Goal: Task Accomplishment & Management: Manage account settings

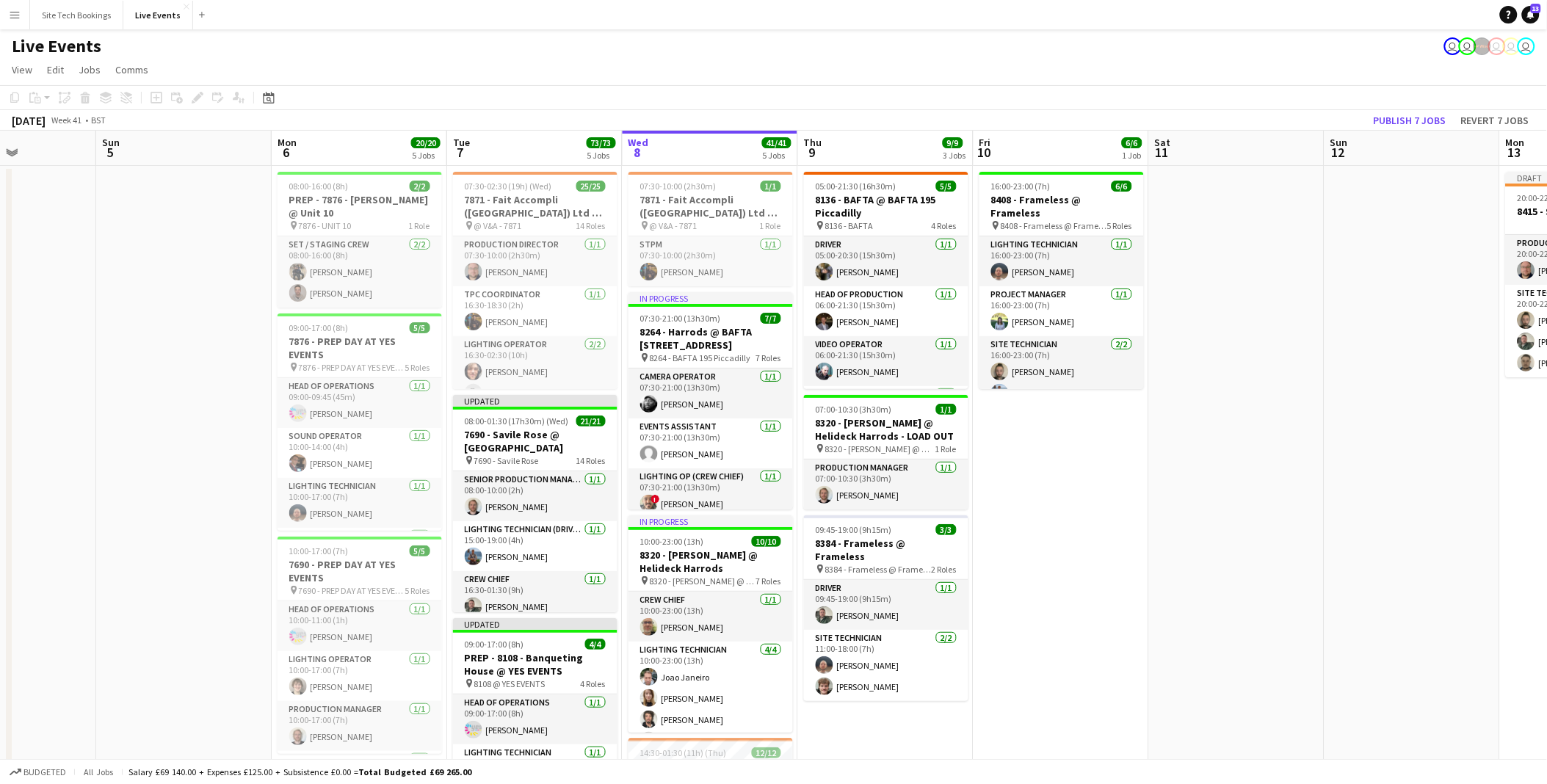
scroll to position [0, 358]
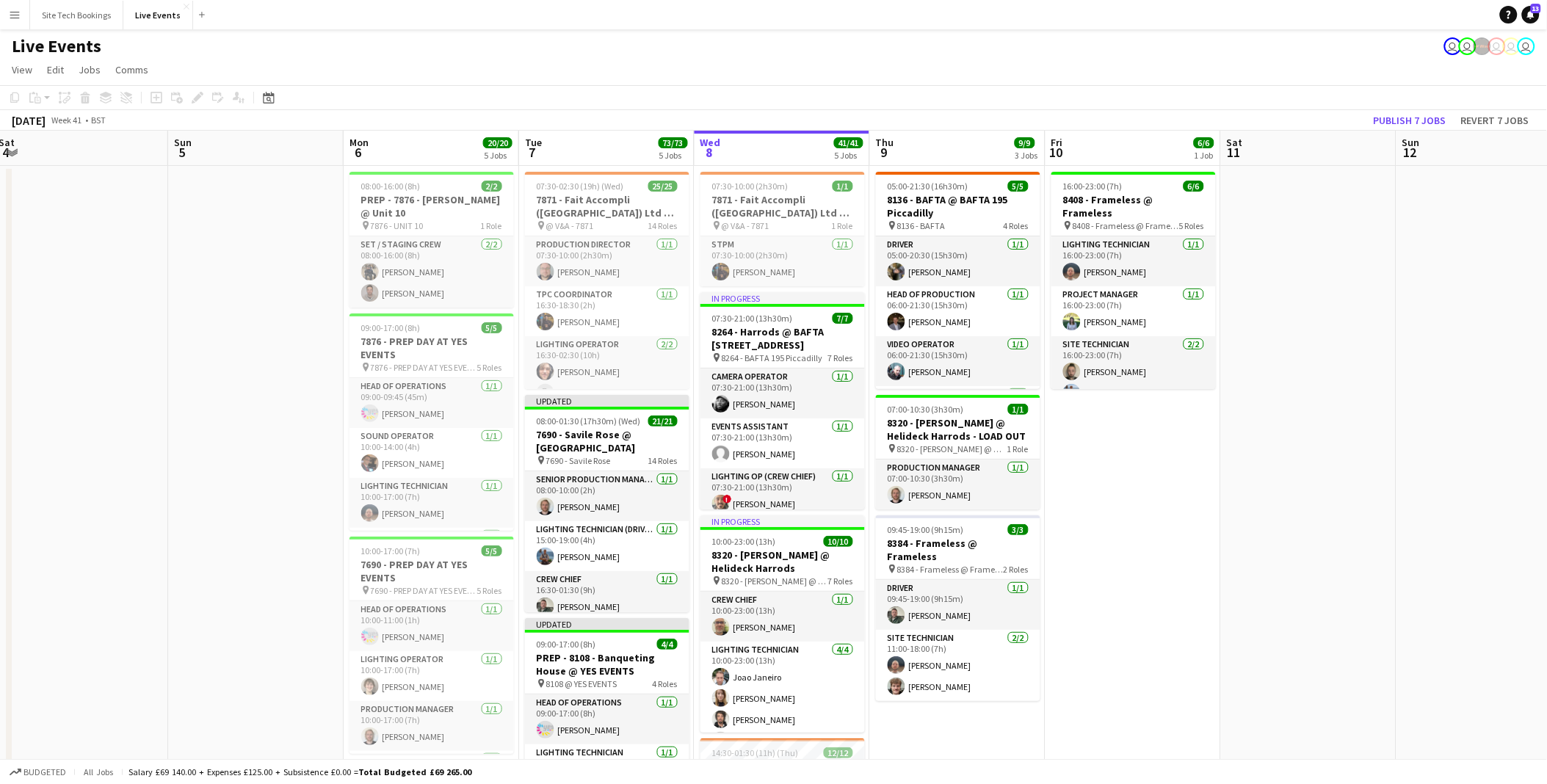
drag, startPoint x: 704, startPoint y: 566, endPoint x: 1221, endPoint y: 547, distance: 517.3
click at [1221, 547] on app-calendar-viewport "Thu 2 40/40 3 Jobs Fri 3 Sat 4 Sun 5 Mon 6 20/20 5 Jobs Tue 7 73/73 5 Jobs Wed …" at bounding box center [774, 721] width 1547 height 1180
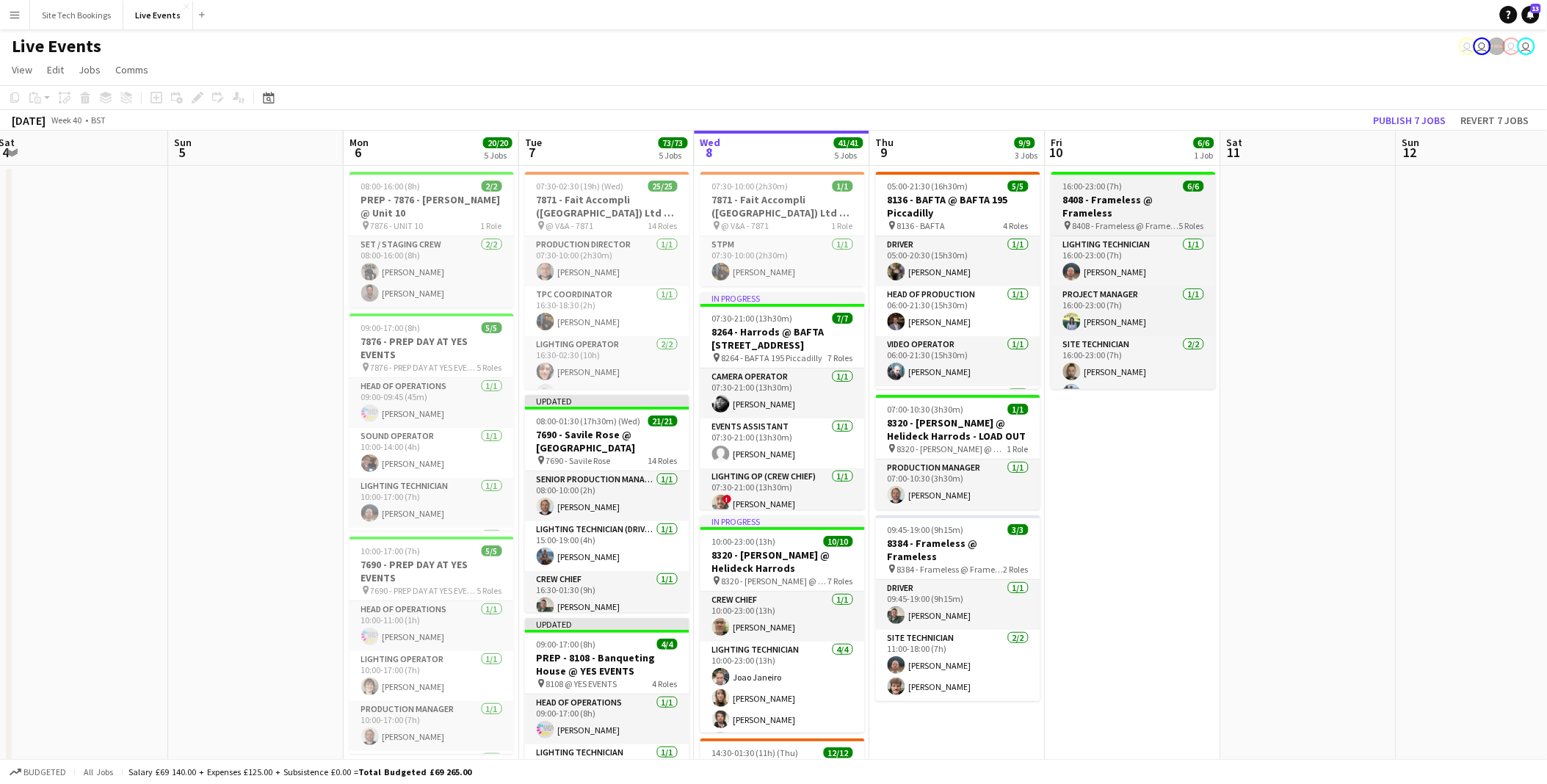
click at [1165, 221] on span "8408 - Frameless @ Frameless" at bounding box center [1126, 226] width 107 height 11
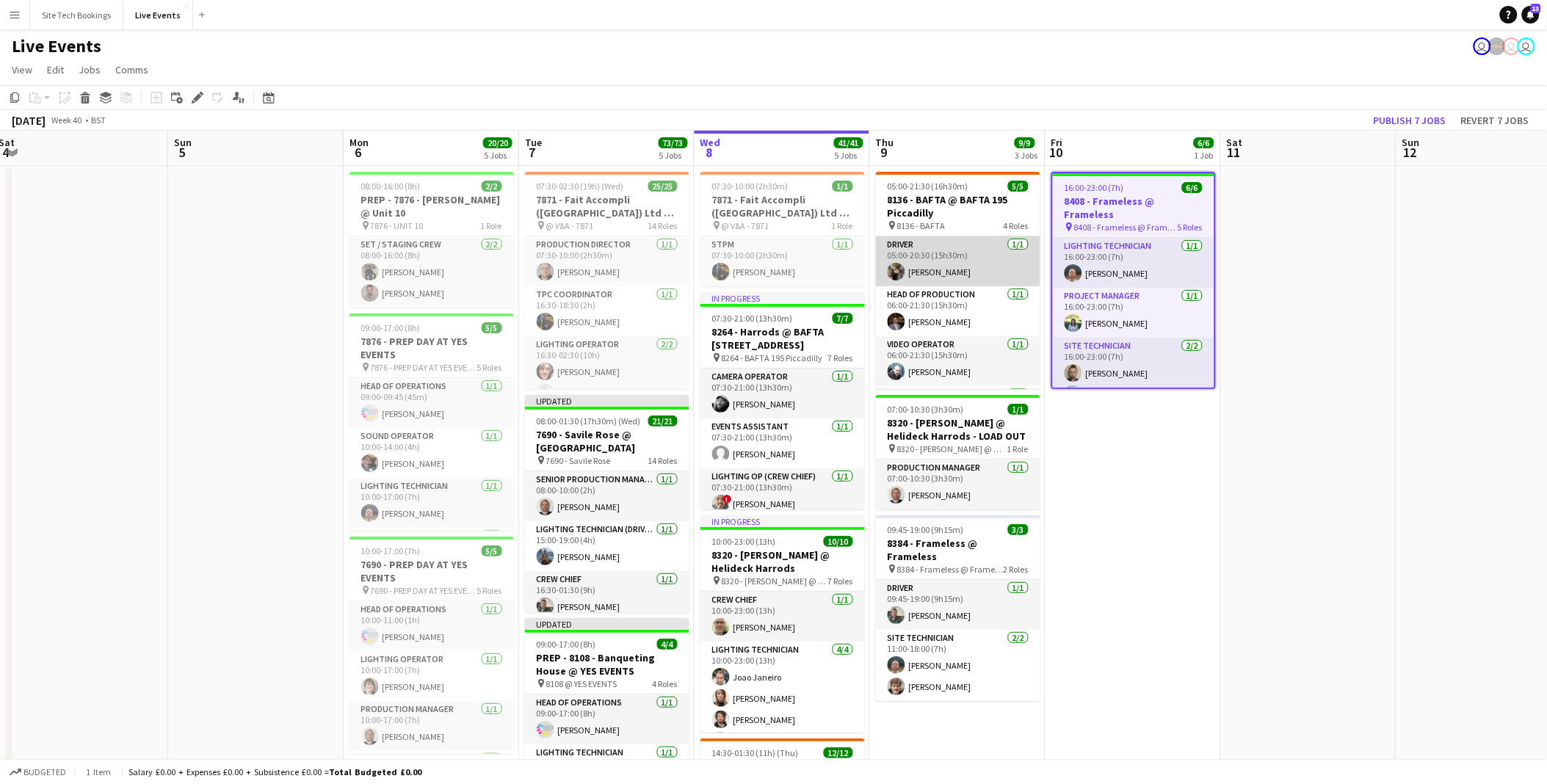
click at [943, 268] on app-card-role "Driver [DATE] 05:00-20:30 (15h30m) [PERSON_NAME]" at bounding box center [958, 261] width 165 height 50
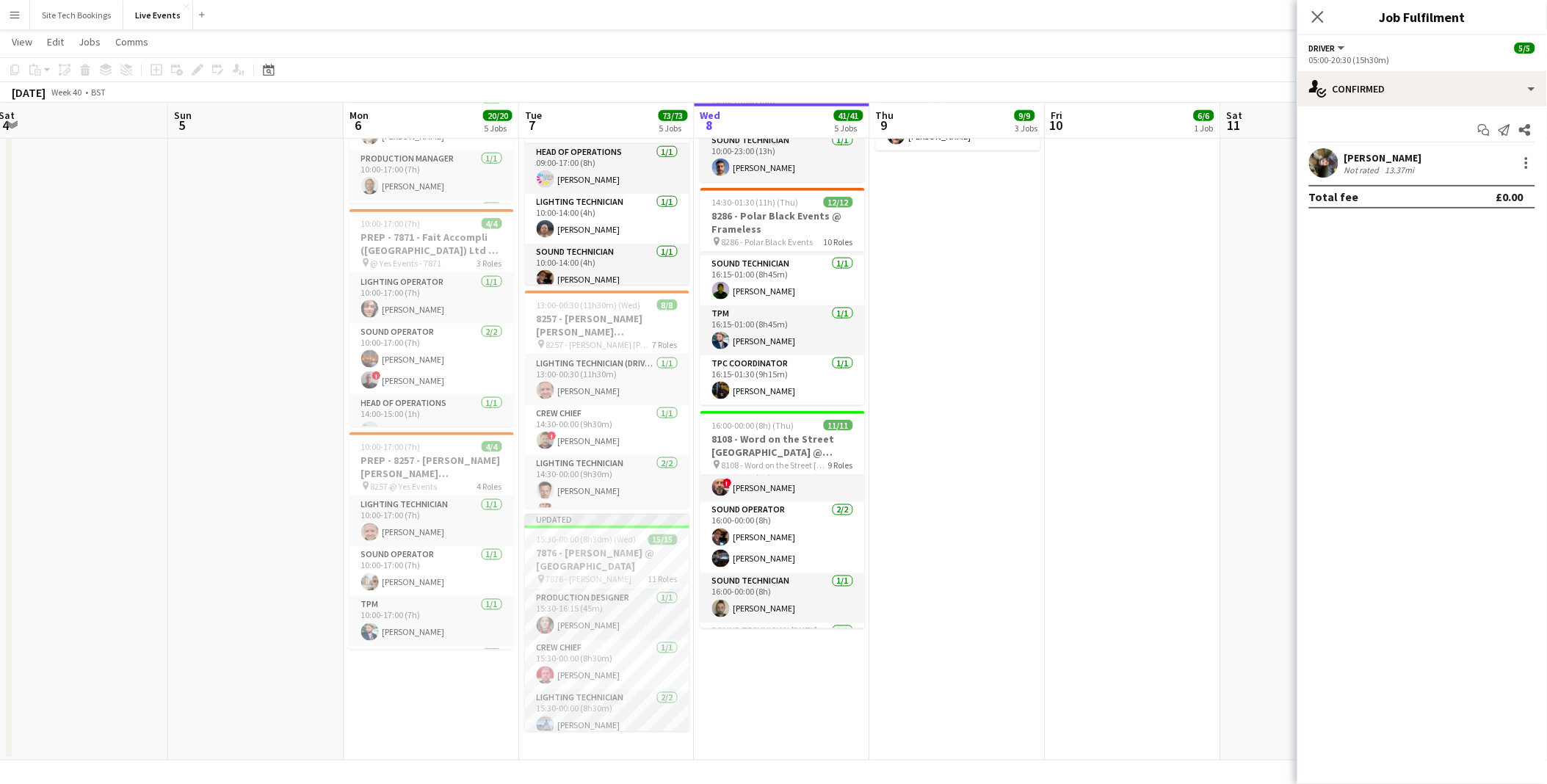
scroll to position [340, 0]
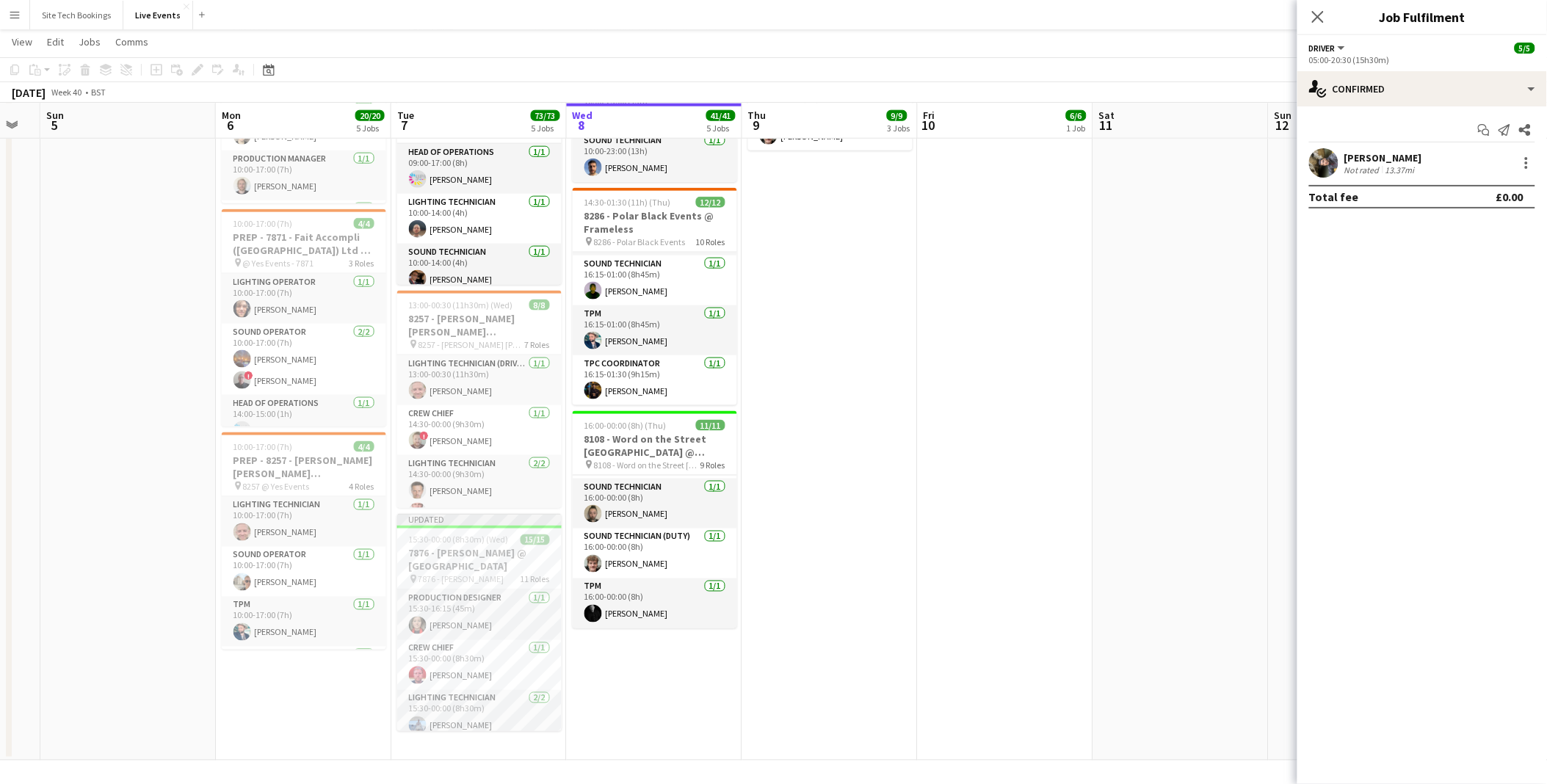
drag, startPoint x: 967, startPoint y: 637, endPoint x: 692, endPoint y: 621, distance: 275.5
click at [692, 621] on app-calendar-viewport "Thu 2 40/40 3 Jobs Fri 3 Sat 4 Sun 5 Mon 6 20/20 5 Jobs Tue 7 73/73 5 Jobs Wed …" at bounding box center [774, 134] width 1547 height 1252
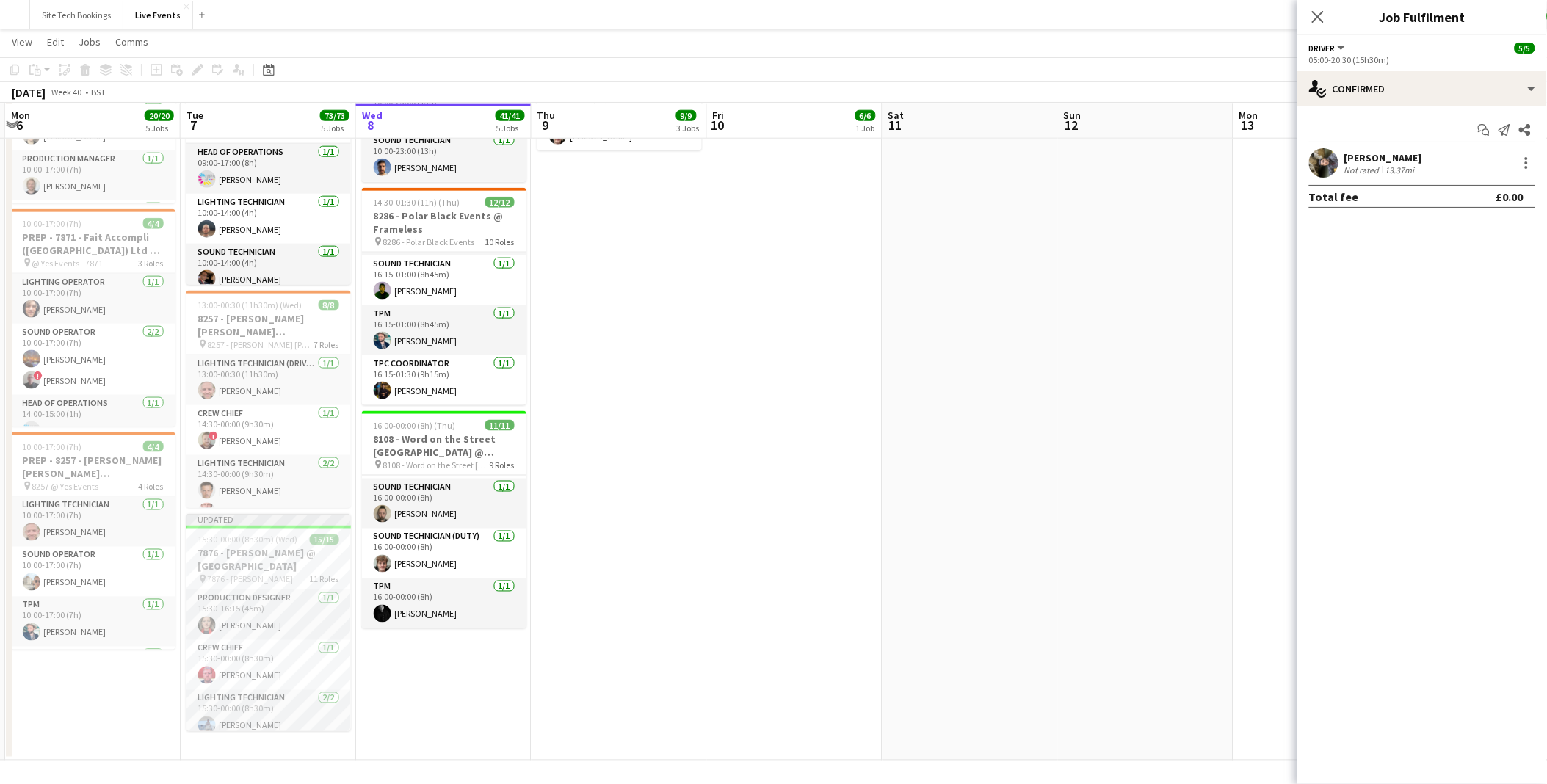
scroll to position [0, 522]
drag, startPoint x: 950, startPoint y: 626, endPoint x: 887, endPoint y: 629, distance: 63.1
click at [887, 629] on app-calendar-viewport "Fri 3 Sat 4 Sun 5 Mon 6 20/20 5 Jobs Tue 7 73/73 5 Jobs Wed 8 41/41 5 Jobs Thu …" at bounding box center [774, 134] width 1547 height 1252
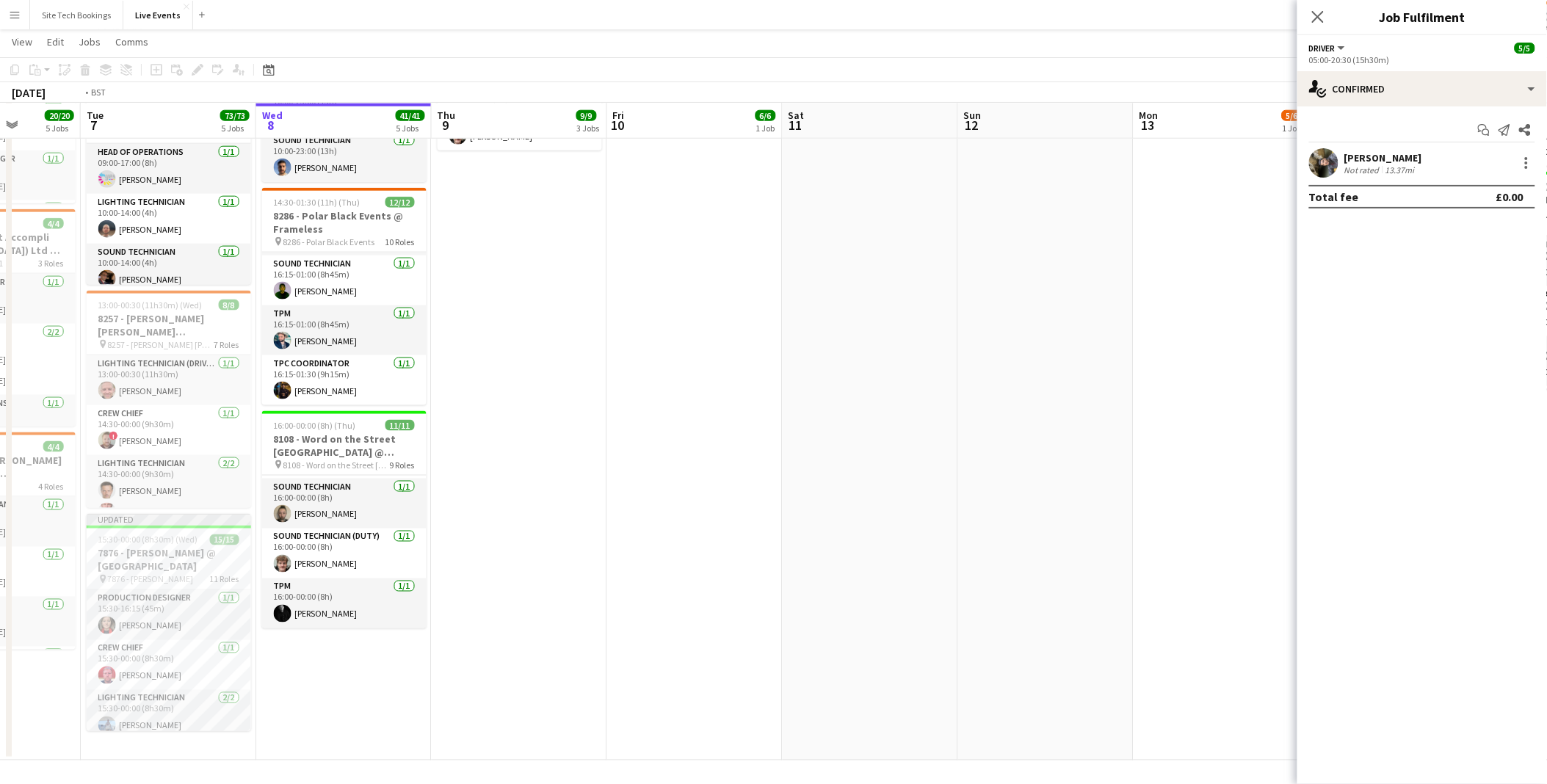
drag, startPoint x: 847, startPoint y: 606, endPoint x: 517, endPoint y: 561, distance: 333.1
click at [360, 540] on app-calendar-viewport "Fri 3 Sat 4 Sun 5 Mon 6 20/20 5 Jobs Tue 7 73/73 5 Jobs Wed 8 41/41 5 Jobs Thu …" at bounding box center [774, 134] width 1547 height 1252
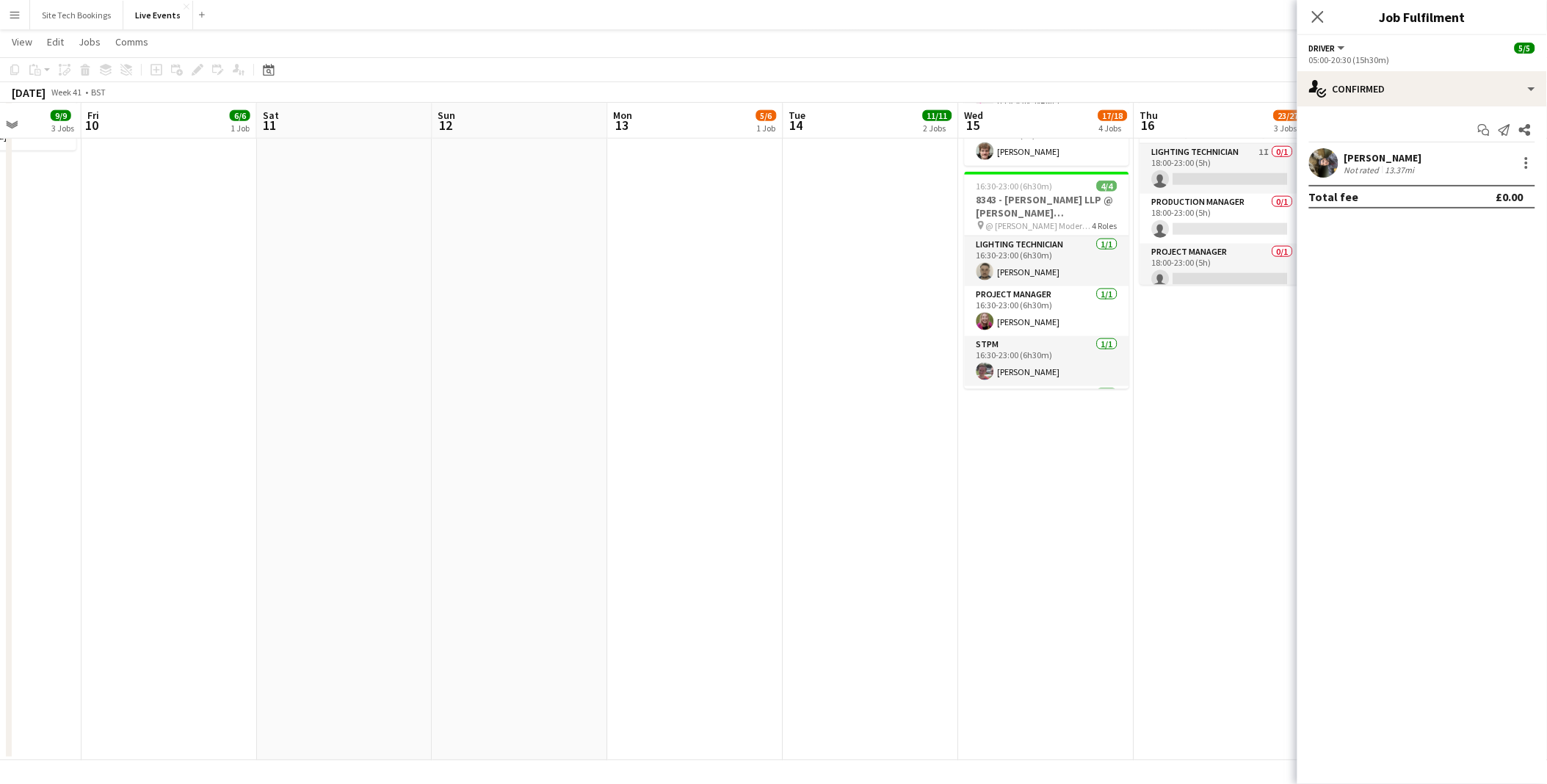
drag, startPoint x: 1003, startPoint y: 593, endPoint x: 768, endPoint y: 541, distance: 240.7
click at [687, 543] on app-calendar-viewport "Mon 6 20/20 5 Jobs Tue 7 73/73 5 Jobs Wed 8 41/41 5 Jobs Thu 9 9/9 3 Jobs Fri 1…" at bounding box center [774, 134] width 1547 height 1252
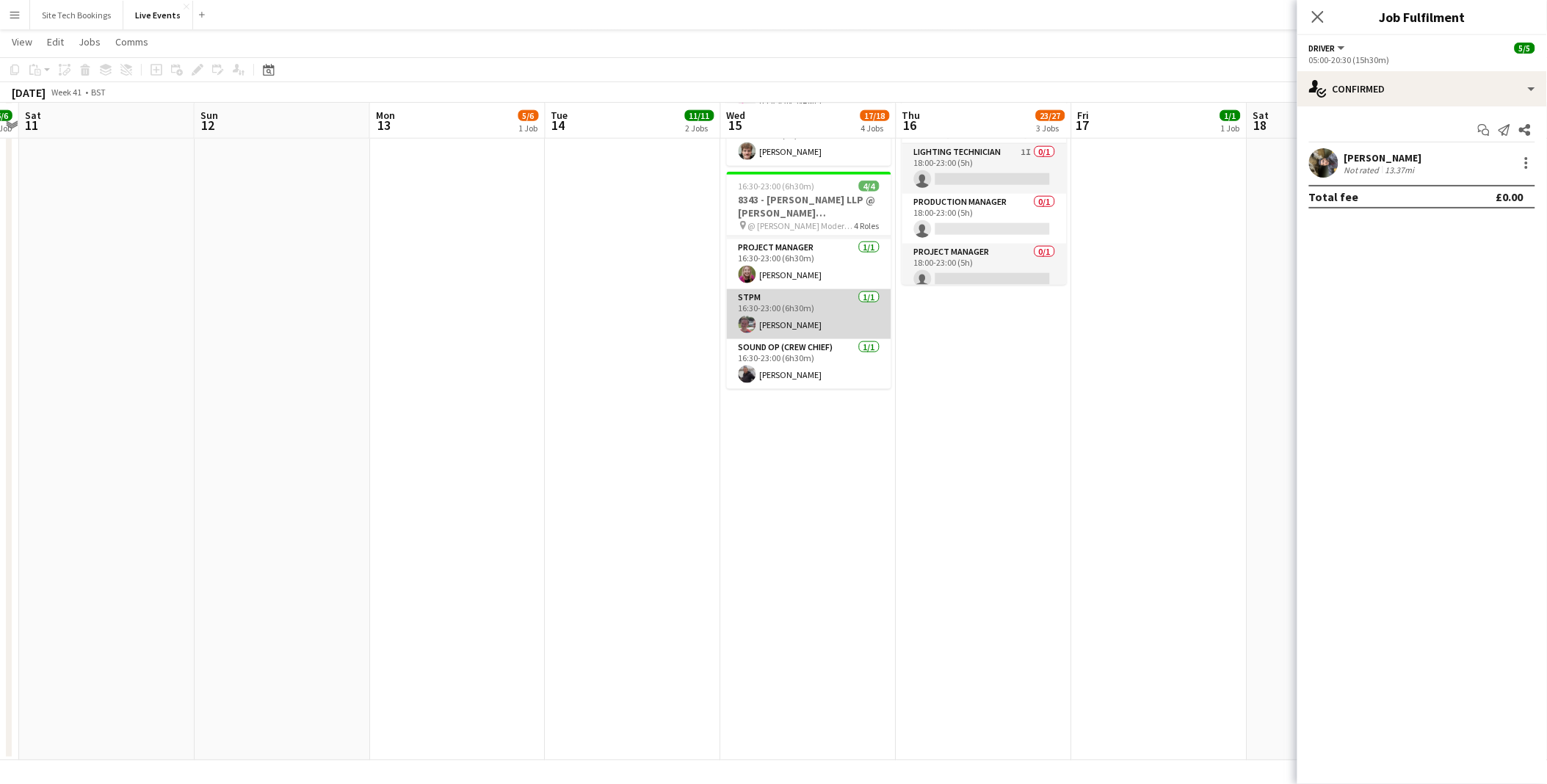
scroll to position [0, 0]
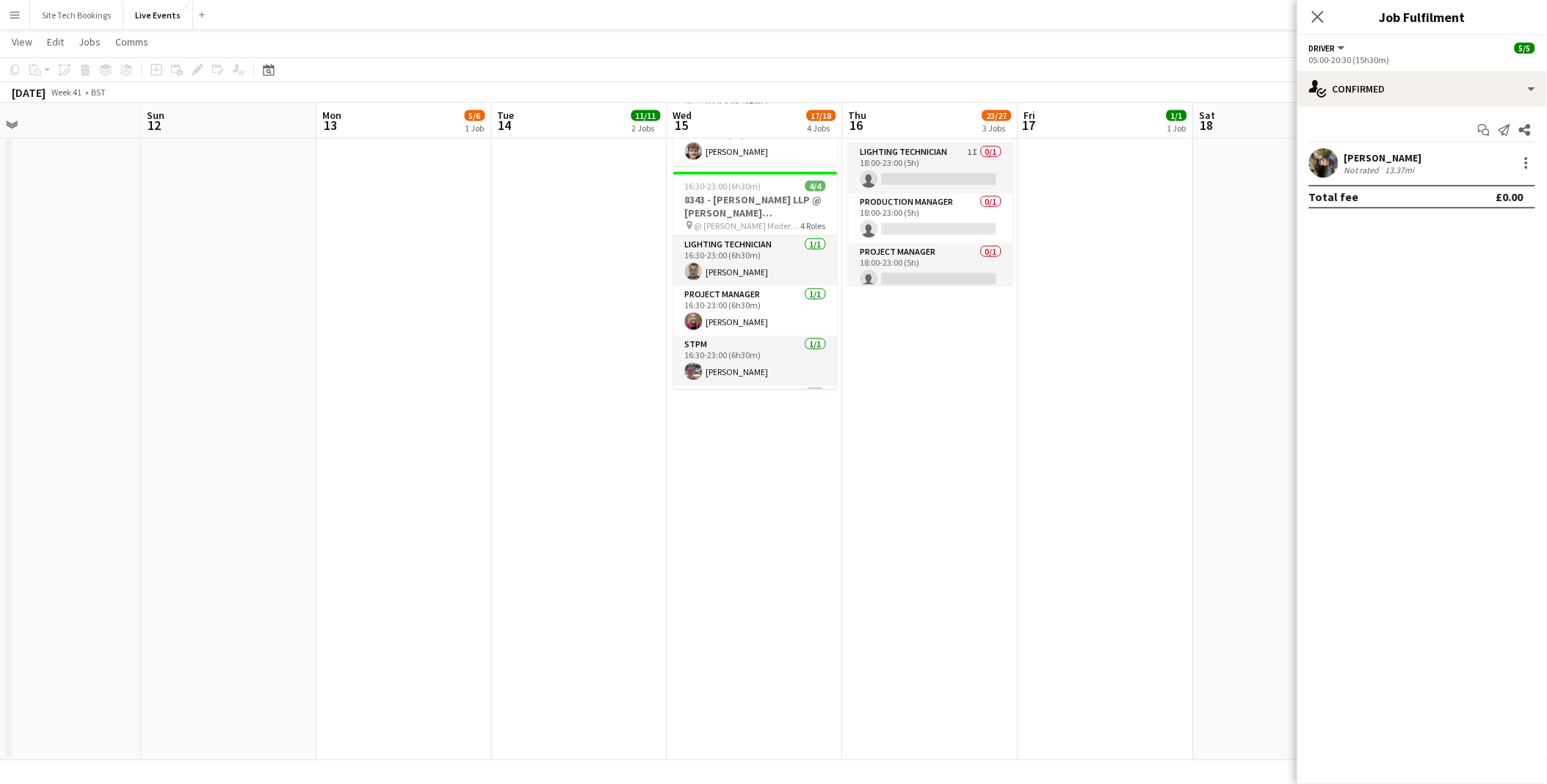
drag, startPoint x: 1006, startPoint y: 488, endPoint x: 956, endPoint y: 651, distance: 170.5
click at [956, 651] on app-calendar-viewport "Wed 8 41/41 5 Jobs Thu 9 9/9 3 Jobs Fri 10 6/6 1 Job Sat 11 Sun 12 Mon 13 5/6 1…" at bounding box center [774, 134] width 1547 height 1252
